Goal: Task Accomplishment & Management: Manage account settings

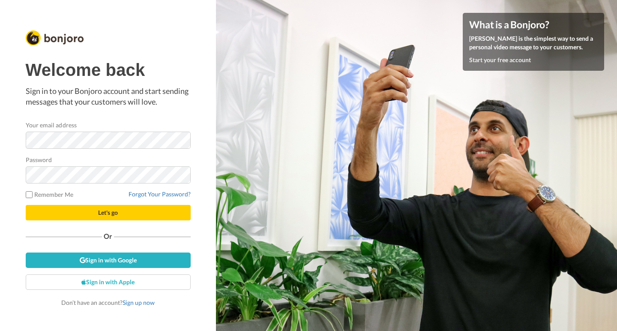
click at [70, 212] on button "Let's go" at bounding box center [108, 212] width 165 height 15
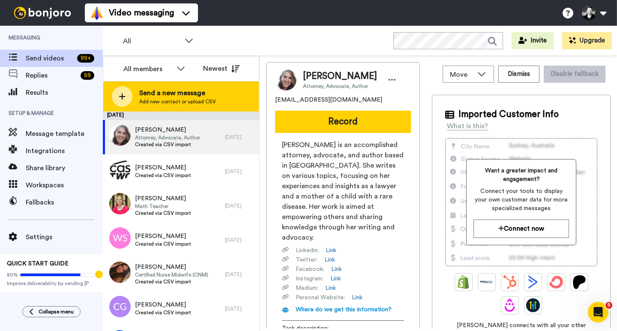
click at [126, 96] on icon at bounding box center [122, 97] width 7 height 8
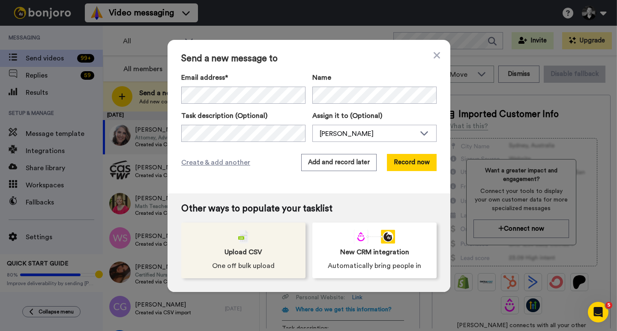
click at [245, 237] on img at bounding box center [243, 237] width 10 height 14
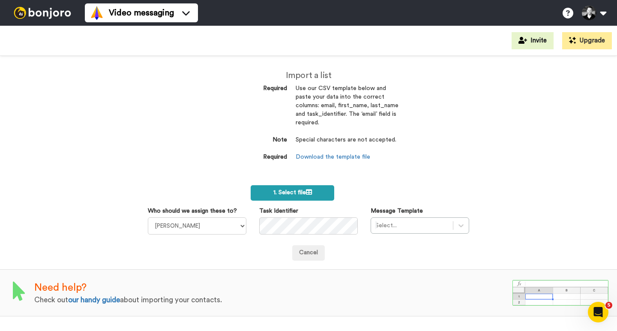
click at [304, 189] on span "1. Select file" at bounding box center [292, 192] width 39 height 6
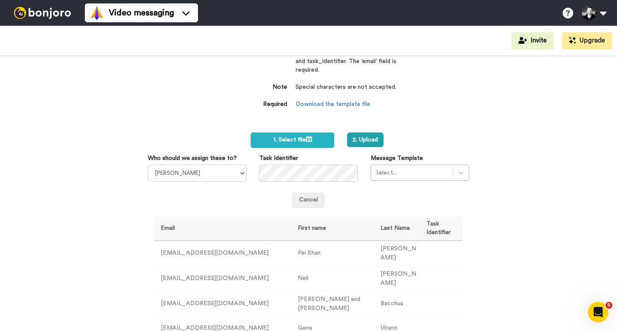
scroll to position [51, 0]
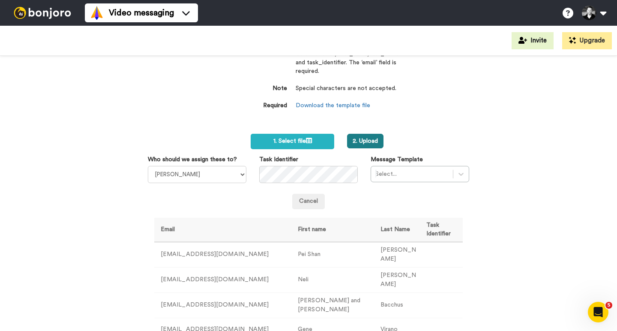
click at [368, 138] on button "2. Upload" at bounding box center [365, 141] width 36 height 15
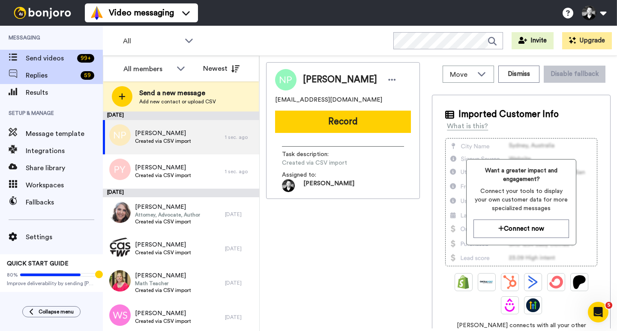
click at [42, 78] on span "Replies" at bounding box center [51, 75] width 51 height 10
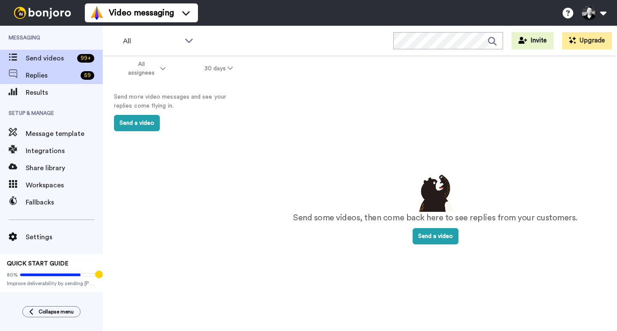
click at [36, 58] on span "Send videos" at bounding box center [50, 58] width 48 height 10
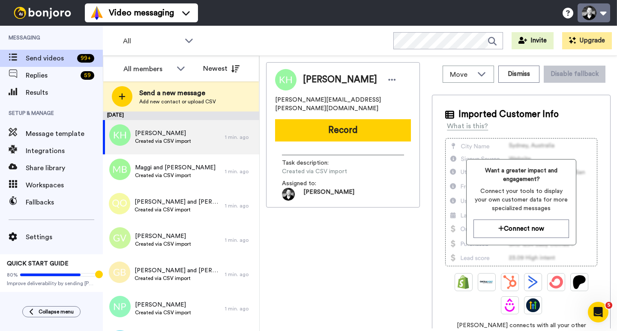
click at [608, 15] on button at bounding box center [594, 12] width 33 height 19
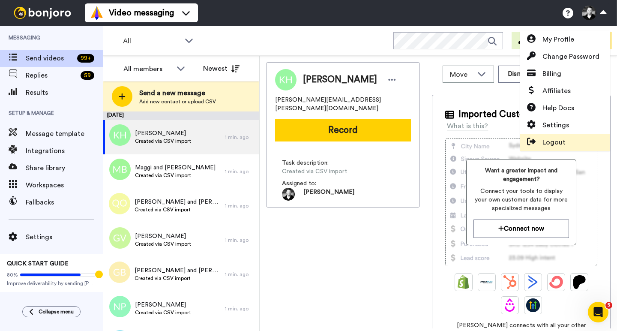
click at [564, 142] on span "Logout" at bounding box center [554, 142] width 23 height 10
